Goal: Check status: Check status

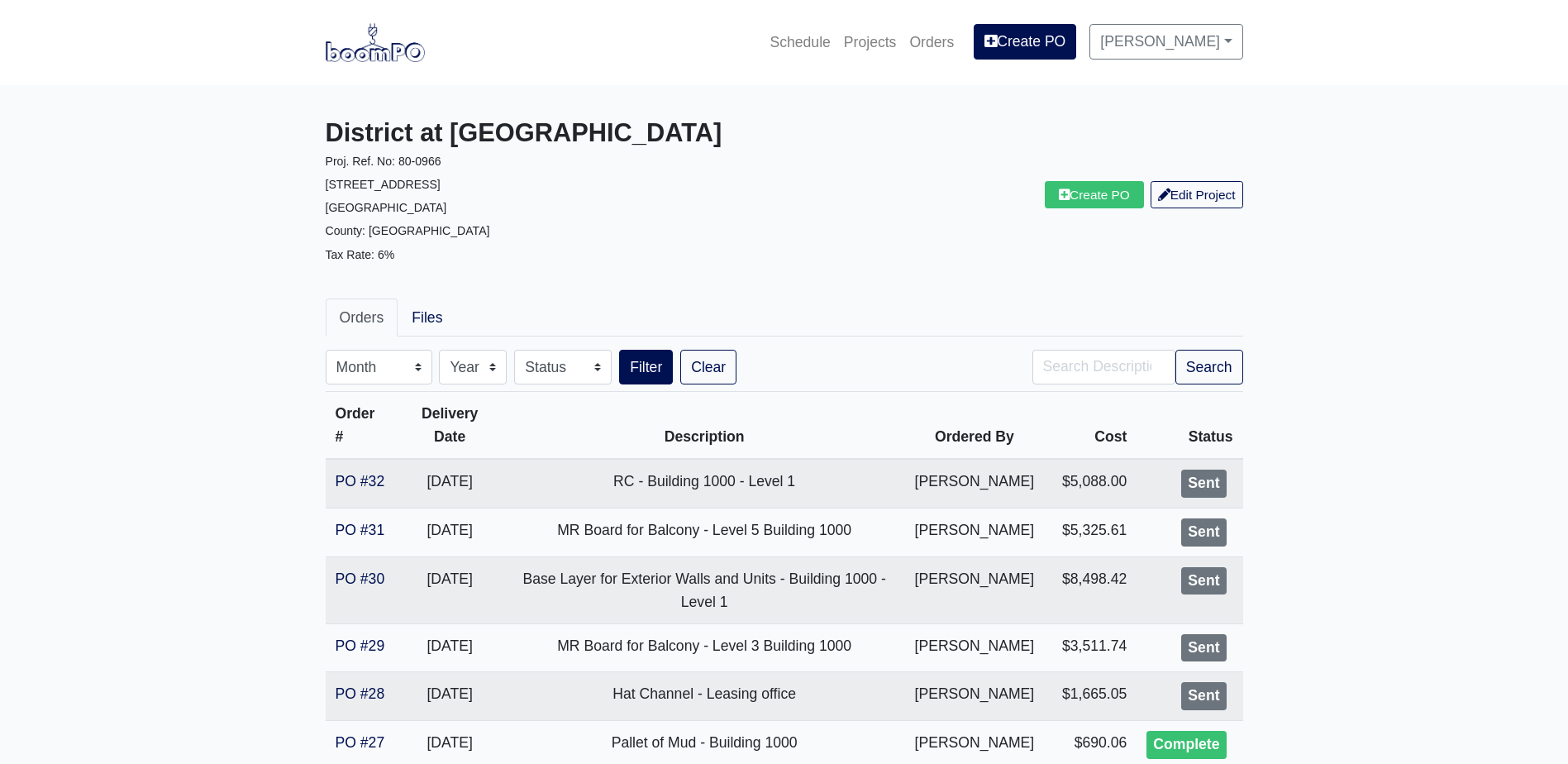
click at [380, 44] on img at bounding box center [375, 42] width 99 height 38
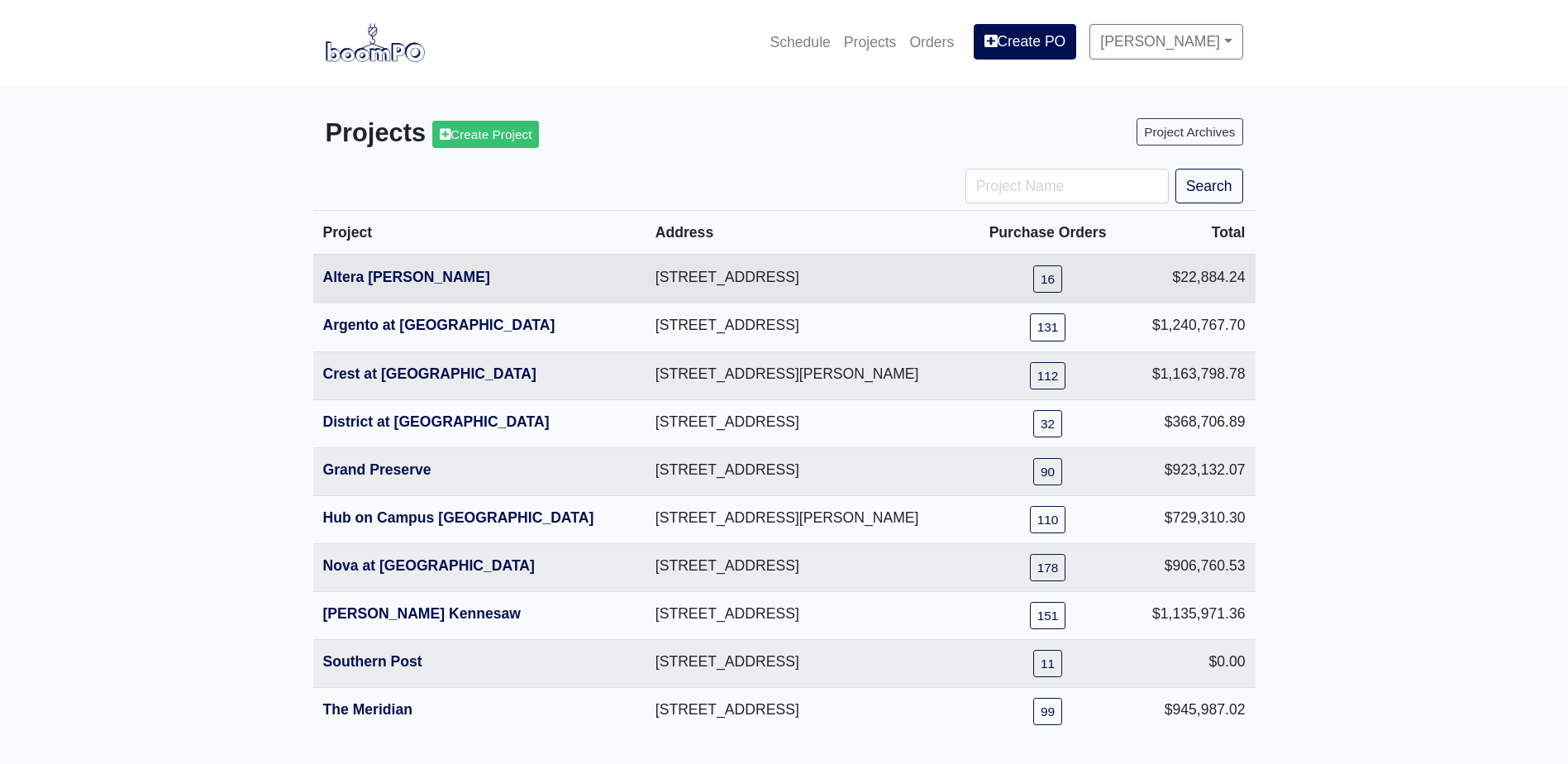
click at [417, 293] on th "Altera [PERSON_NAME]" at bounding box center [479, 278] width 333 height 48
click at [417, 283] on link "Altera [PERSON_NAME]" at bounding box center [406, 277] width 167 height 16
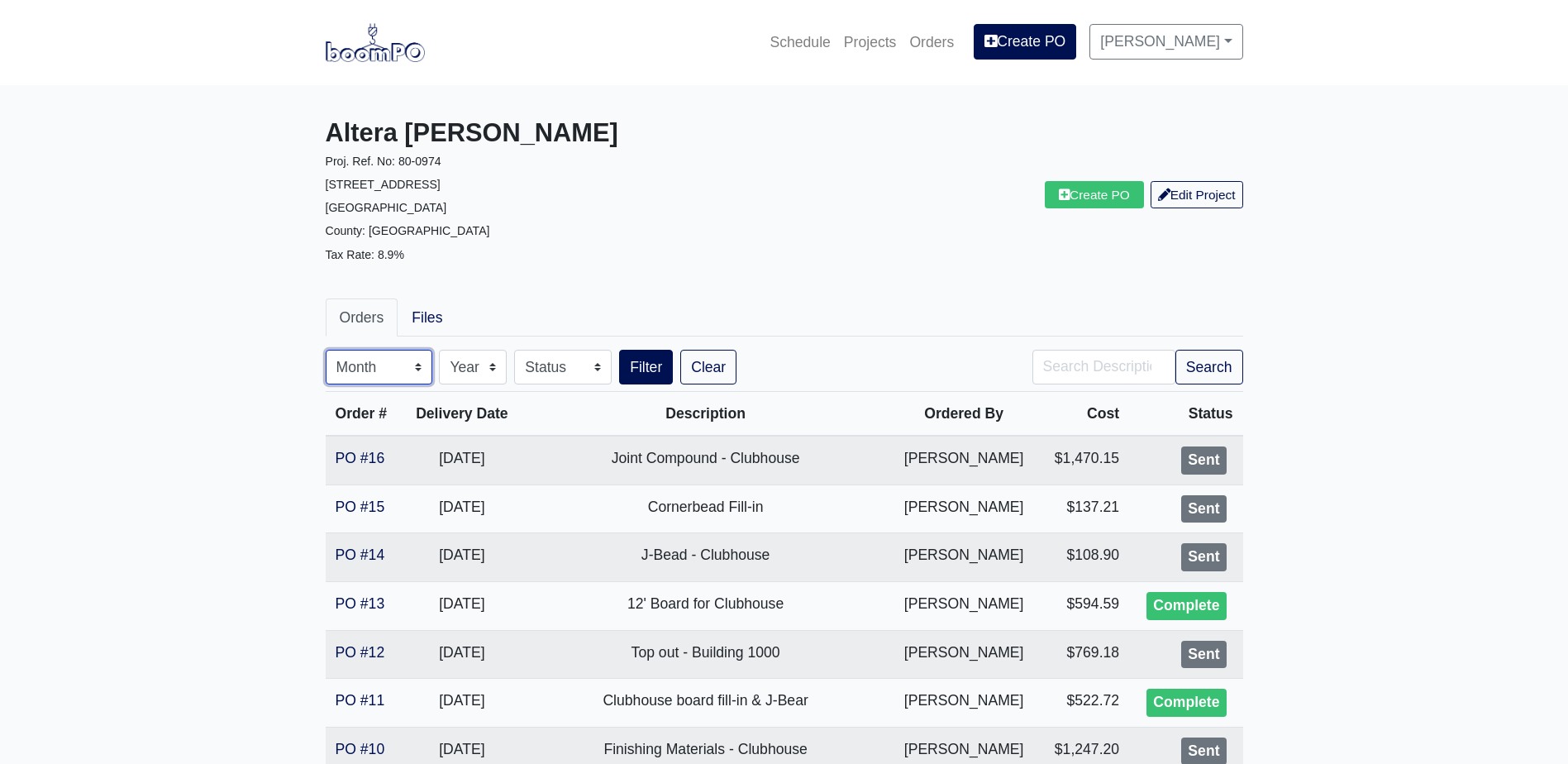
click at [383, 362] on select "Month January February March April May June July August September October Novem…" at bounding box center [379, 367] width 107 height 35
select select "8"
click at [326, 350] on select "Month January February March April May June July August September October Novem…" at bounding box center [379, 367] width 107 height 35
click at [1211, 359] on button "Search" at bounding box center [1210, 367] width 68 height 35
select select "8"
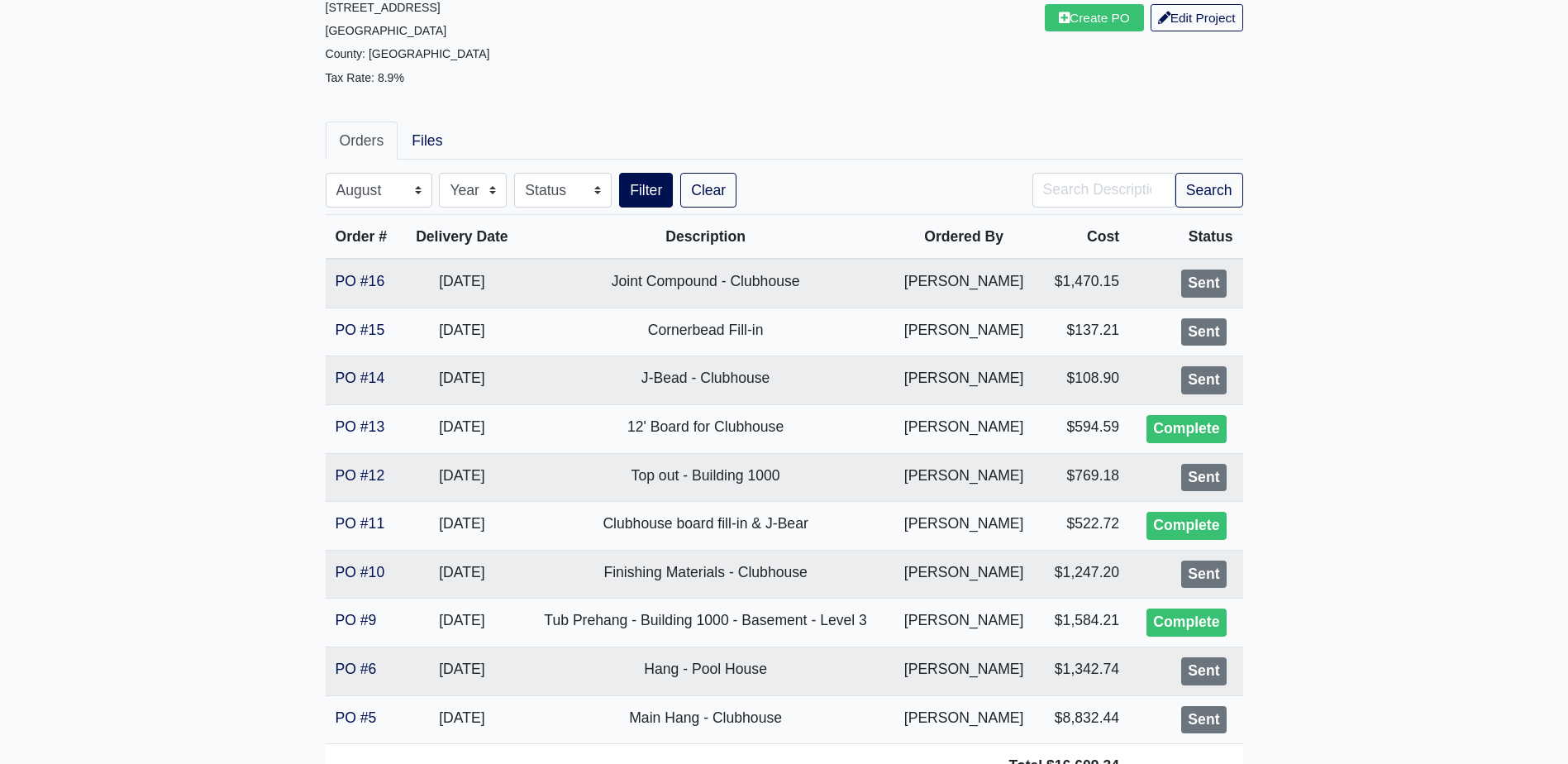
scroll to position [153, 0]
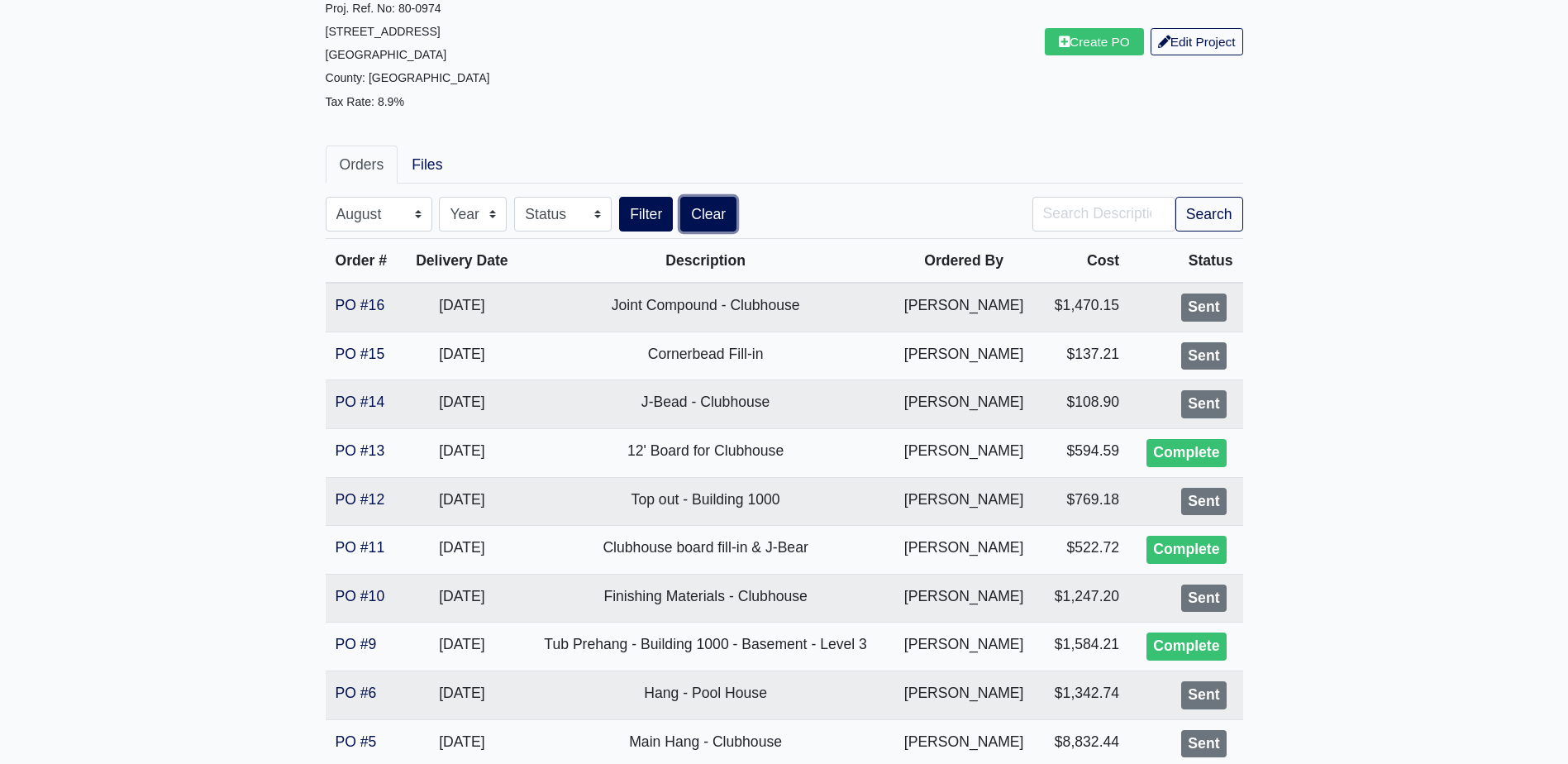
click at [724, 210] on link "Clear" at bounding box center [708, 214] width 56 height 35
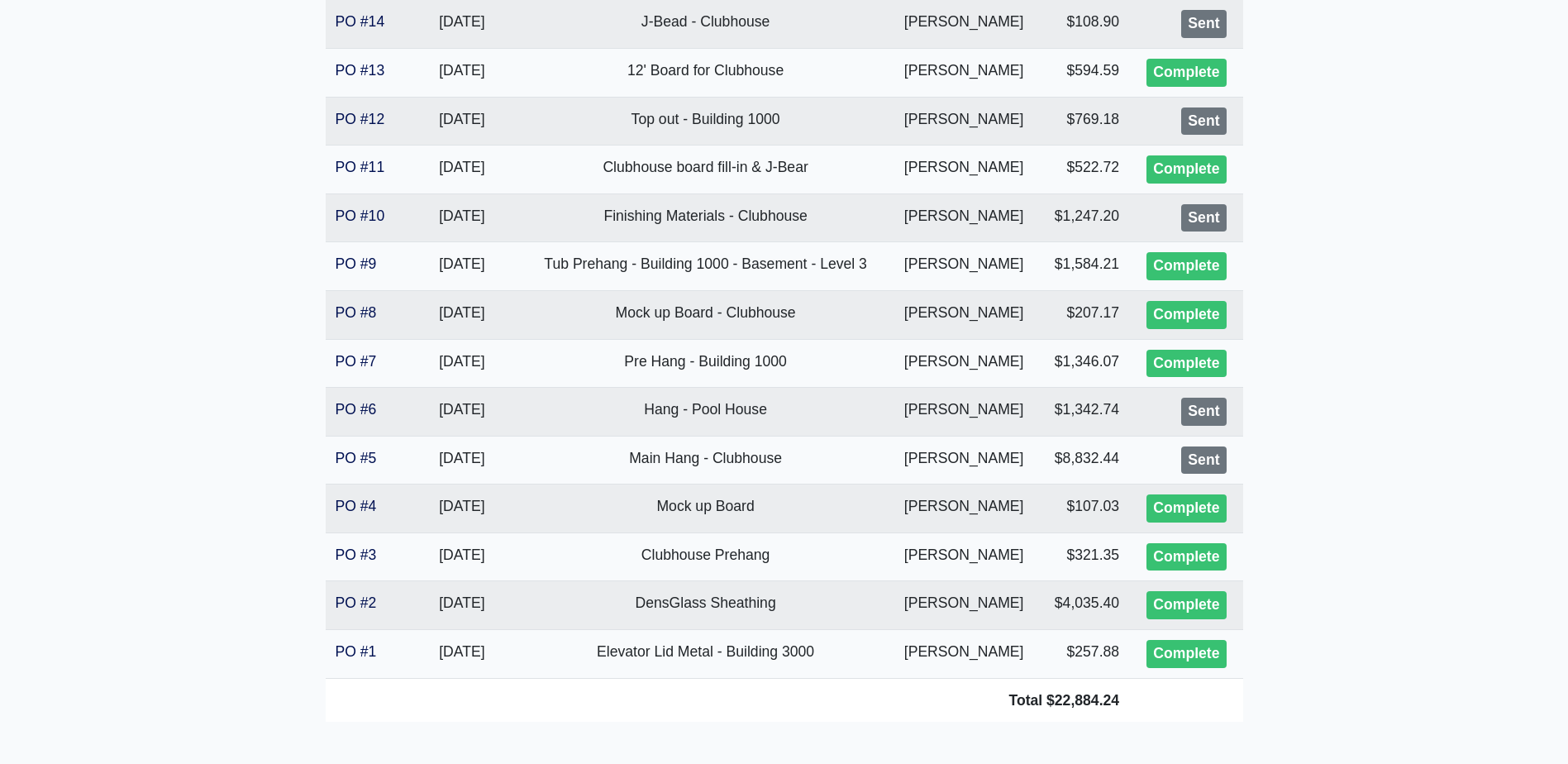
scroll to position [609, 0]
